Goal: Information Seeking & Learning: Learn about a topic

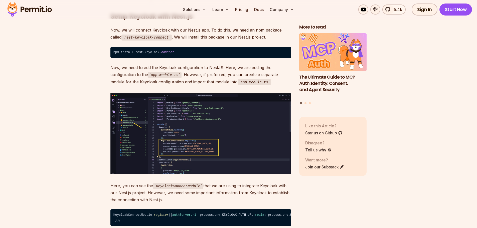
scroll to position [2752, 0]
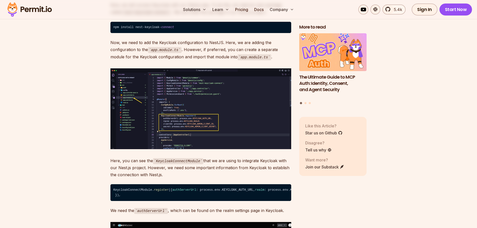
click at [124, 97] on img at bounding box center [200, 108] width 181 height 81
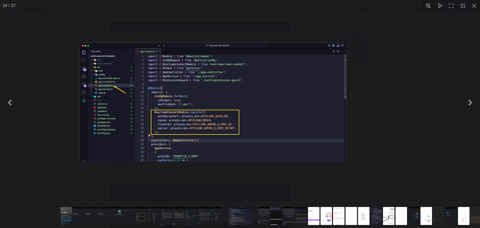
click at [124, 97] on img "You can close this modal content with the ESC key" at bounding box center [213, 101] width 267 height 119
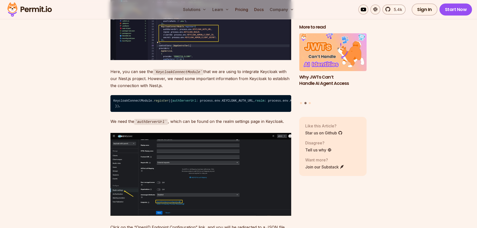
scroll to position [2952, 0]
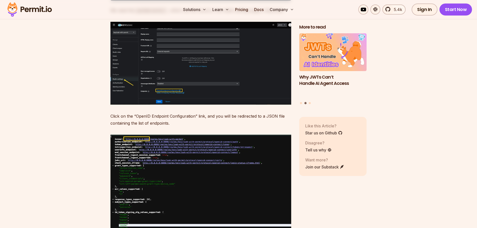
click at [129, 75] on img at bounding box center [200, 63] width 181 height 83
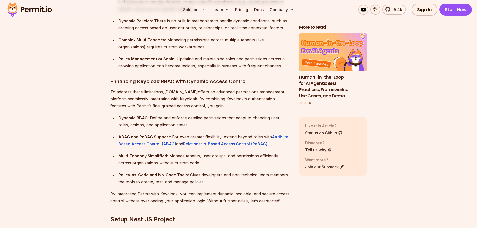
scroll to position [525, 0]
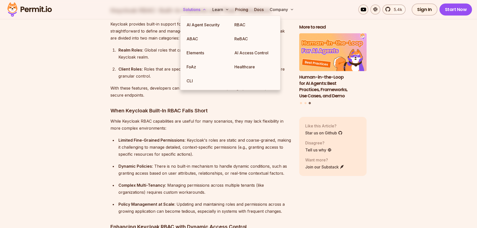
click at [197, 11] on button "Solutions" at bounding box center [194, 10] width 27 height 10
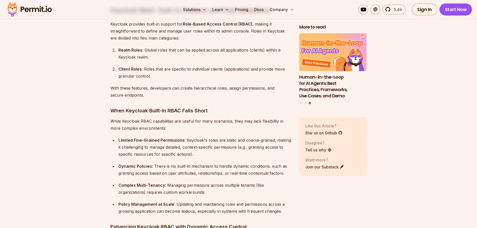
click at [131, 118] on p "While Keycloak RBAC capabilities are useful for many scenarios, they may lack f…" at bounding box center [200, 125] width 181 height 14
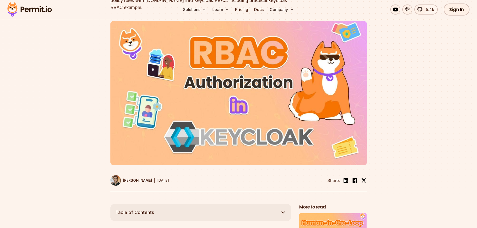
scroll to position [0, 0]
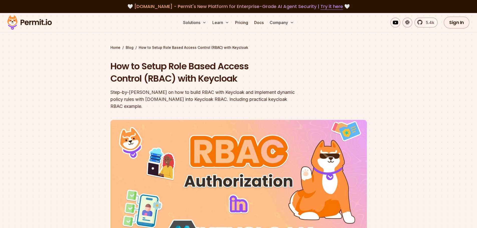
click at [38, 22] on img at bounding box center [29, 22] width 49 height 17
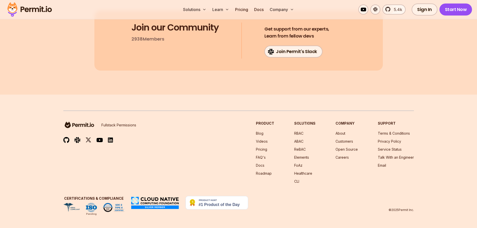
scroll to position [9431, 0]
